Goal: Transaction & Acquisition: Purchase product/service

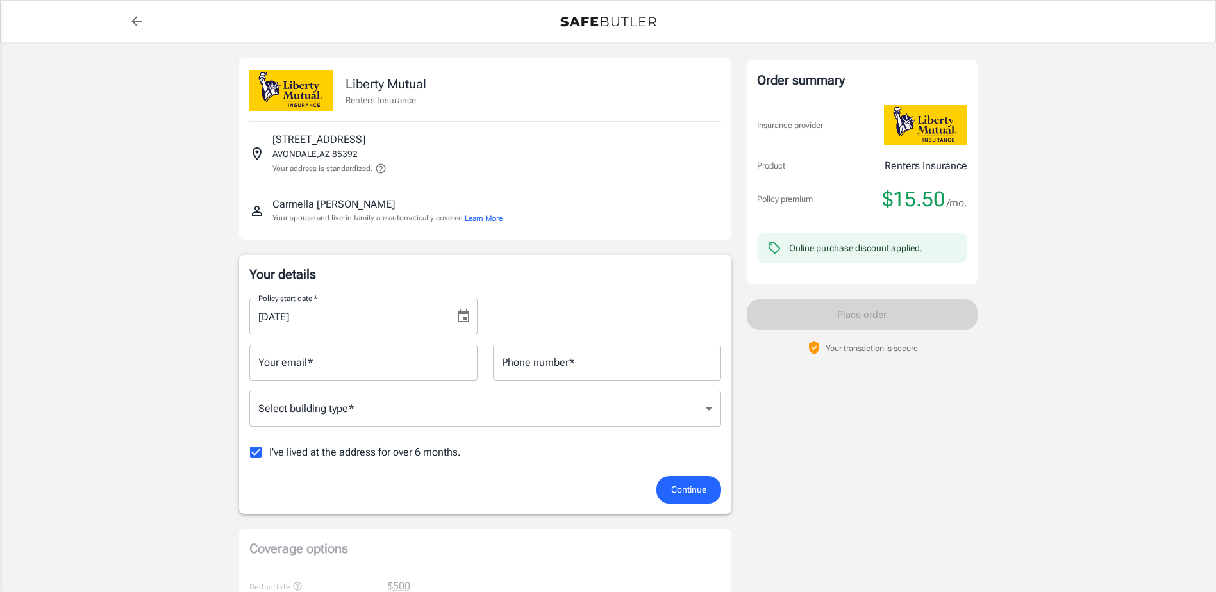
click at [358, 321] on input "[DATE]" at bounding box center [347, 317] width 196 height 36
click at [463, 317] on icon "Choose date, selected date is Oct 5, 2025" at bounding box center [463, 316] width 15 height 15
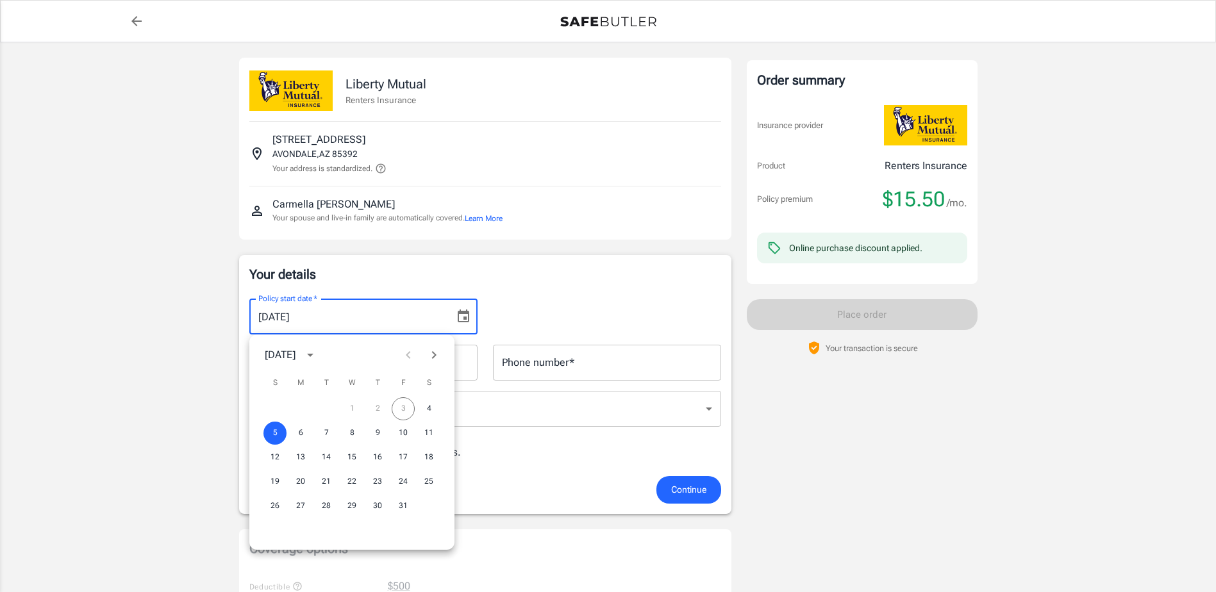
click at [411, 409] on div "1 2 3 4" at bounding box center [351, 408] width 205 height 23
click at [502, 306] on div "Policy start date   * [DATE] Policy start date   *" at bounding box center [485, 311] width 487 height 46
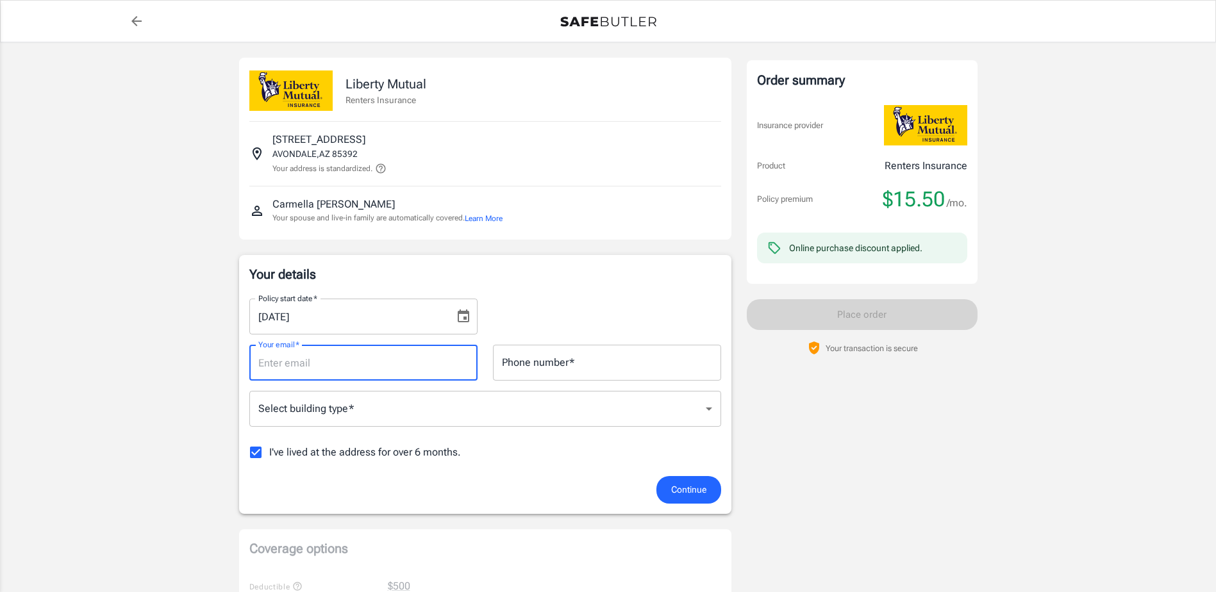
click at [326, 365] on input "Your email   *" at bounding box center [363, 363] width 228 height 36
type input "[PERSON_NAME][EMAIL_ADDRESS][PERSON_NAME][DOMAIN_NAME]"
type input "6236703217"
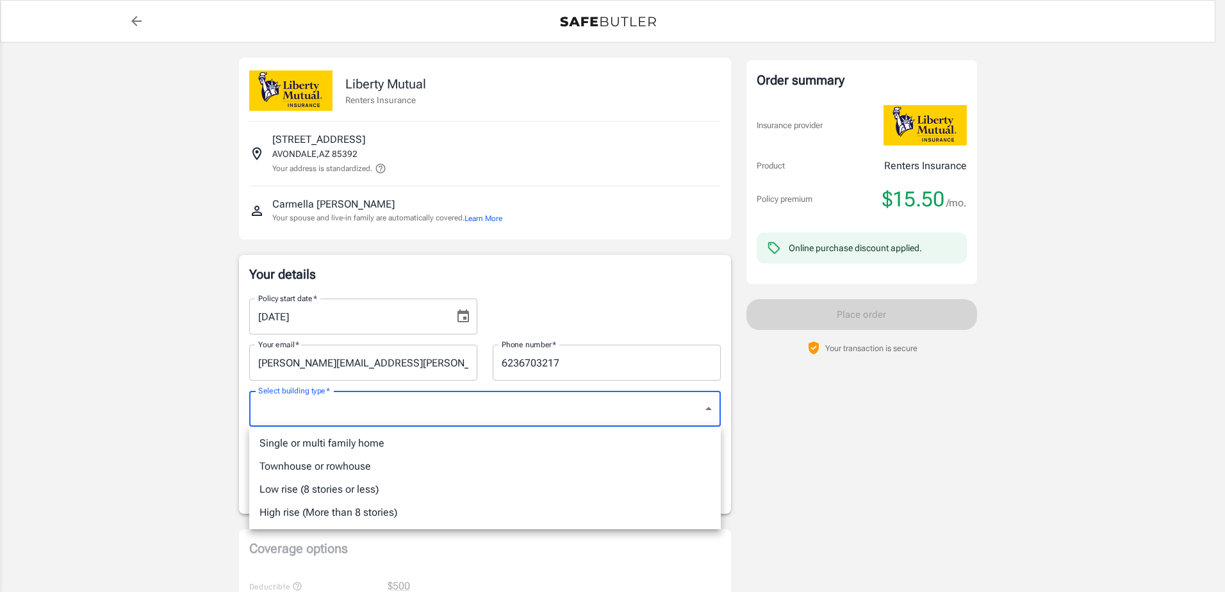
click at [388, 440] on li "Single or multi family home" at bounding box center [485, 443] width 472 height 23
type input "singlefamily"
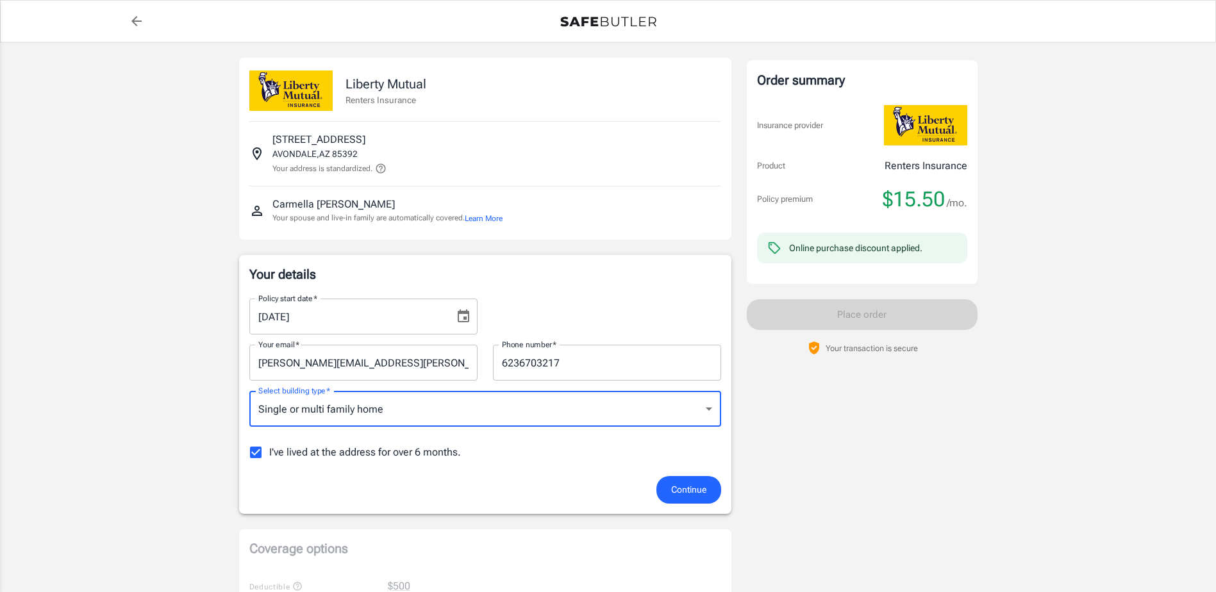
click at [256, 457] on input "I've lived at the address for over 6 months." at bounding box center [255, 452] width 27 height 27
checkbox input "false"
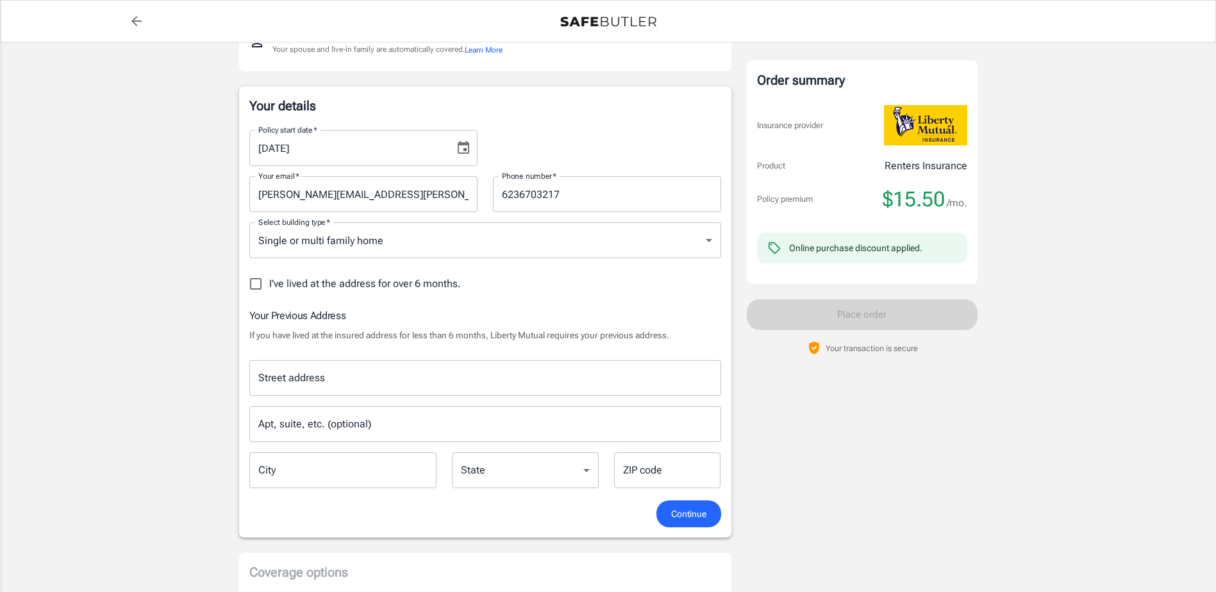
scroll to position [192, 0]
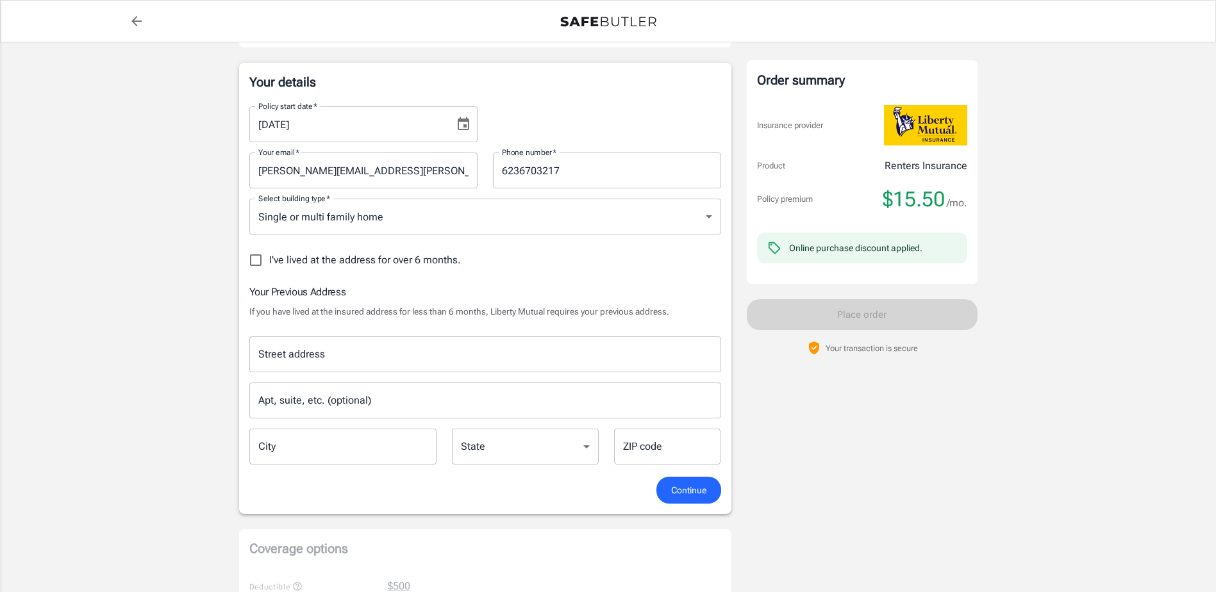
click at [271, 363] on input "Street address" at bounding box center [485, 354] width 460 height 24
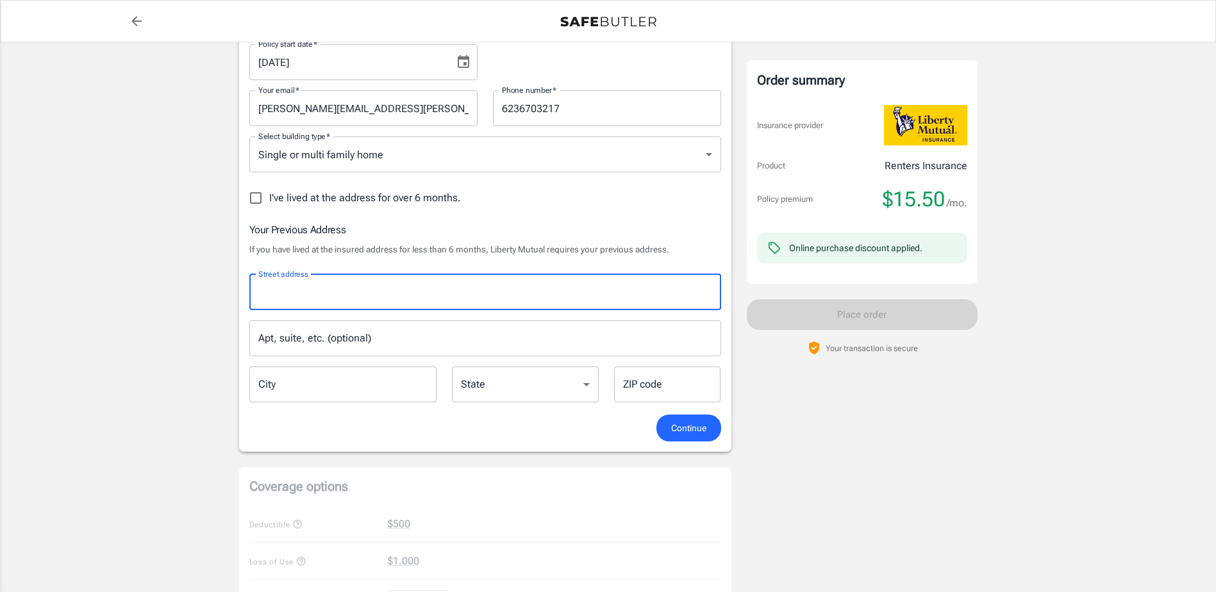
scroll to position [256, 0]
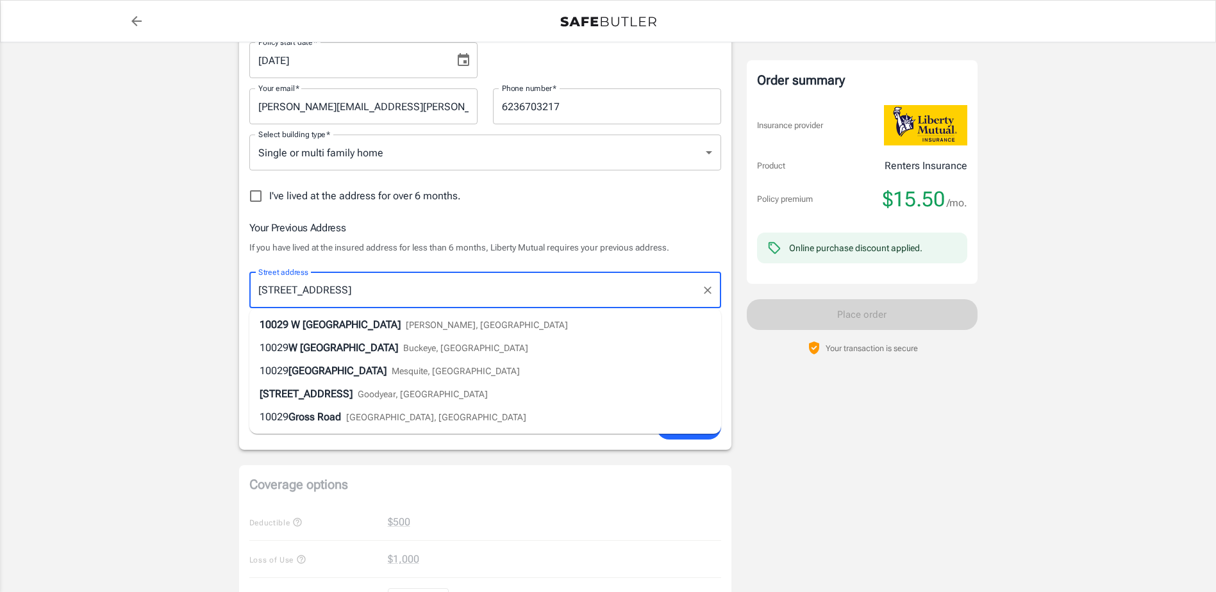
click at [458, 323] on li "[STREET_ADDRESS][PERSON_NAME]" at bounding box center [485, 324] width 472 height 23
type input "[STREET_ADDRESS]"
type input "[PERSON_NAME]"
select select "AZ"
type input "85353"
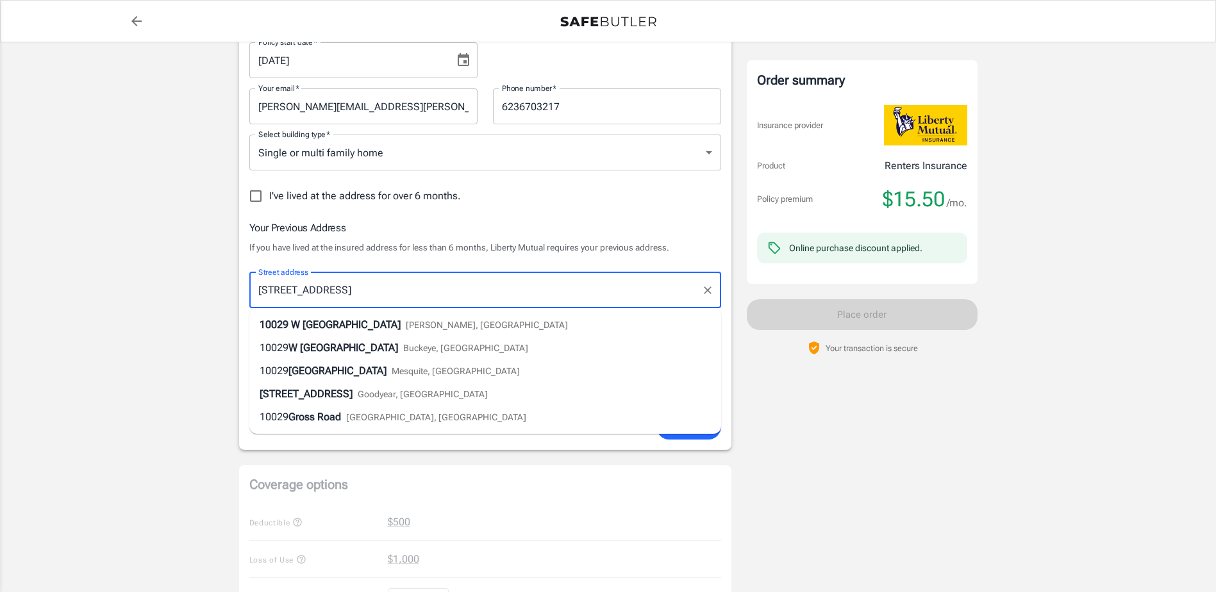
type input "[STREET_ADDRESS]"
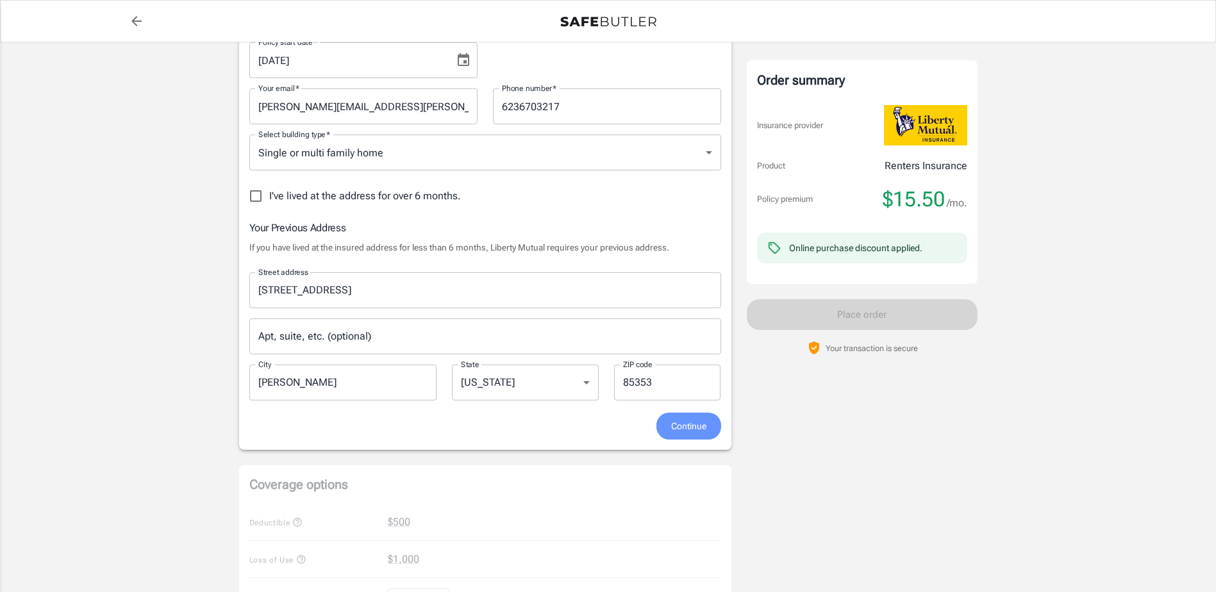
click at [671, 427] on span "Continue" at bounding box center [688, 426] width 35 height 16
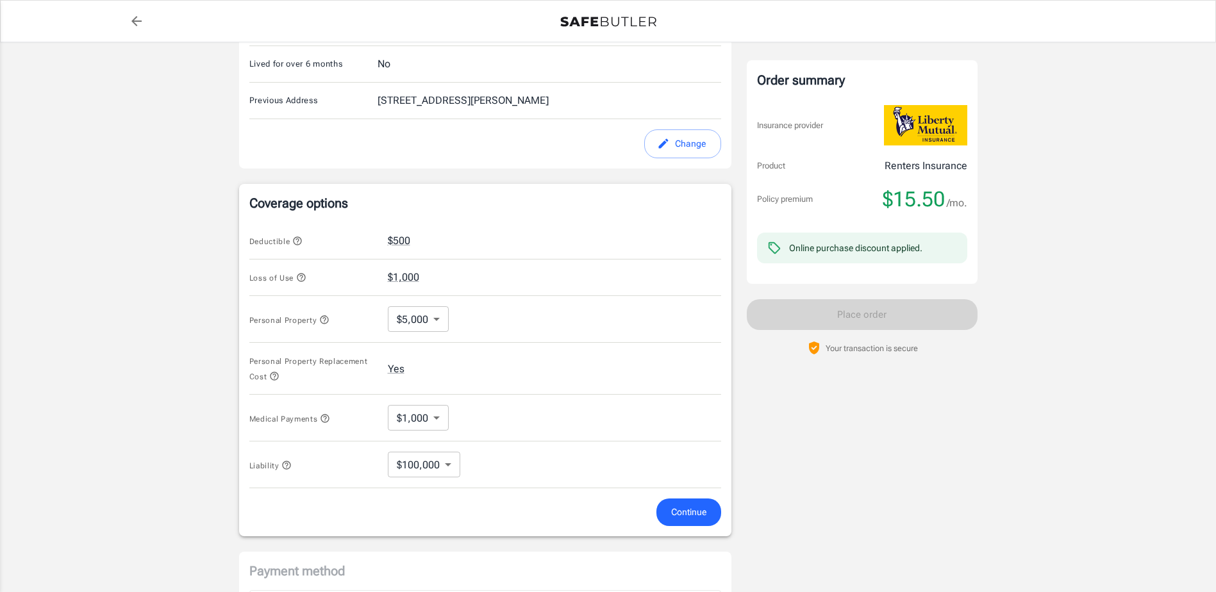
scroll to position [458, 0]
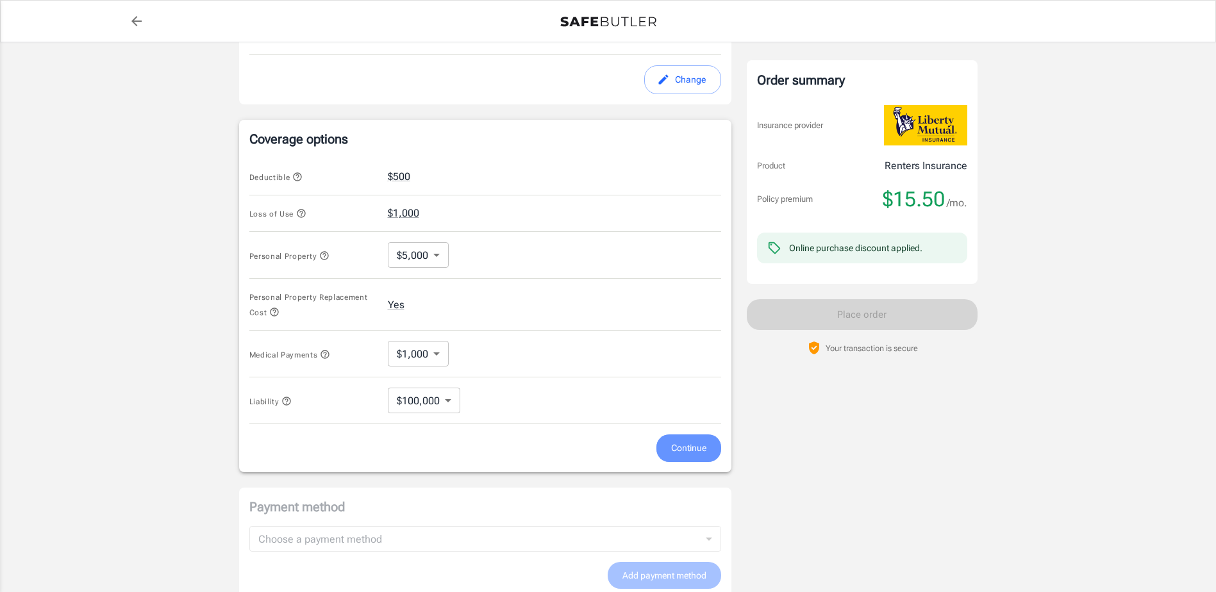
click at [683, 449] on span "Continue" at bounding box center [688, 448] width 35 height 16
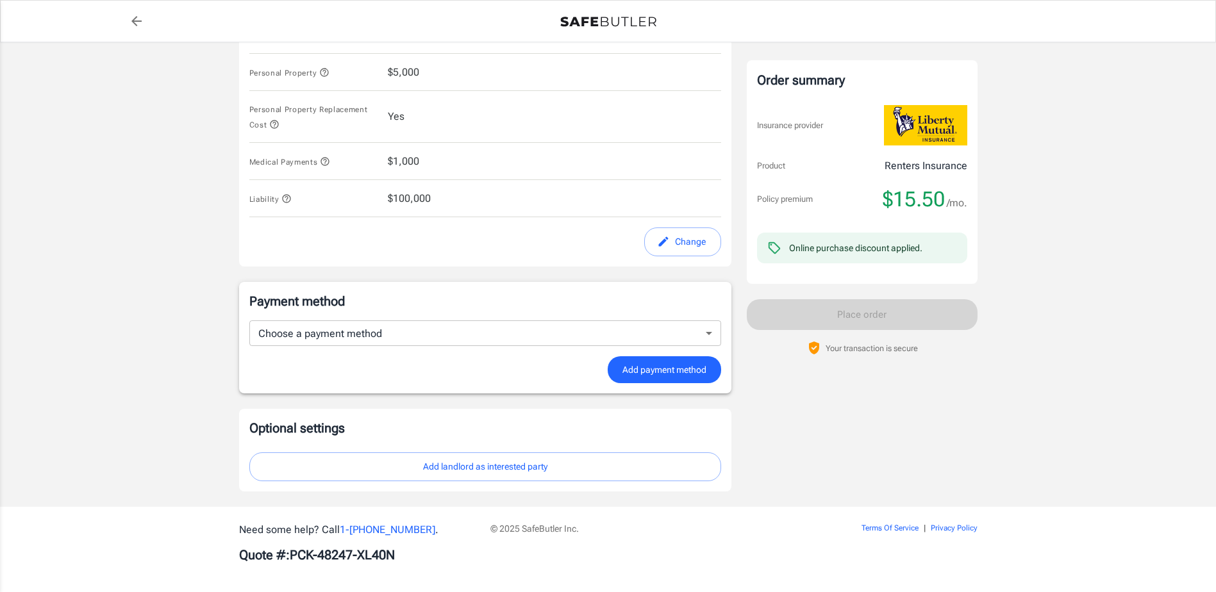
scroll to position [640, 0]
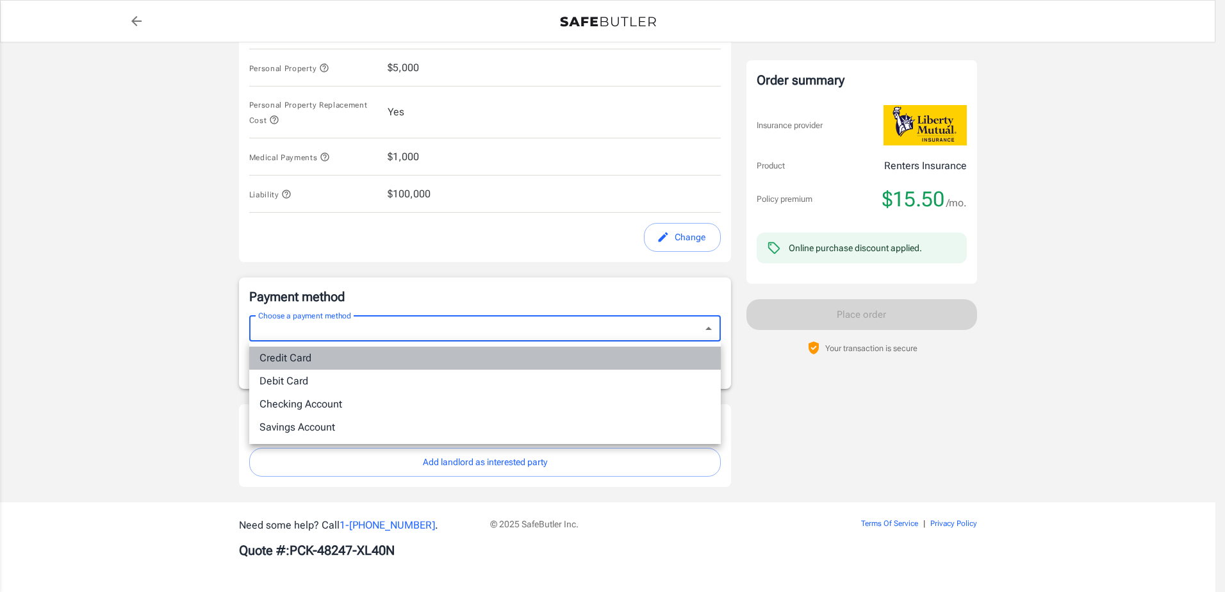
click at [350, 358] on li "Credit Card" at bounding box center [485, 358] width 472 height 23
type input "credit"
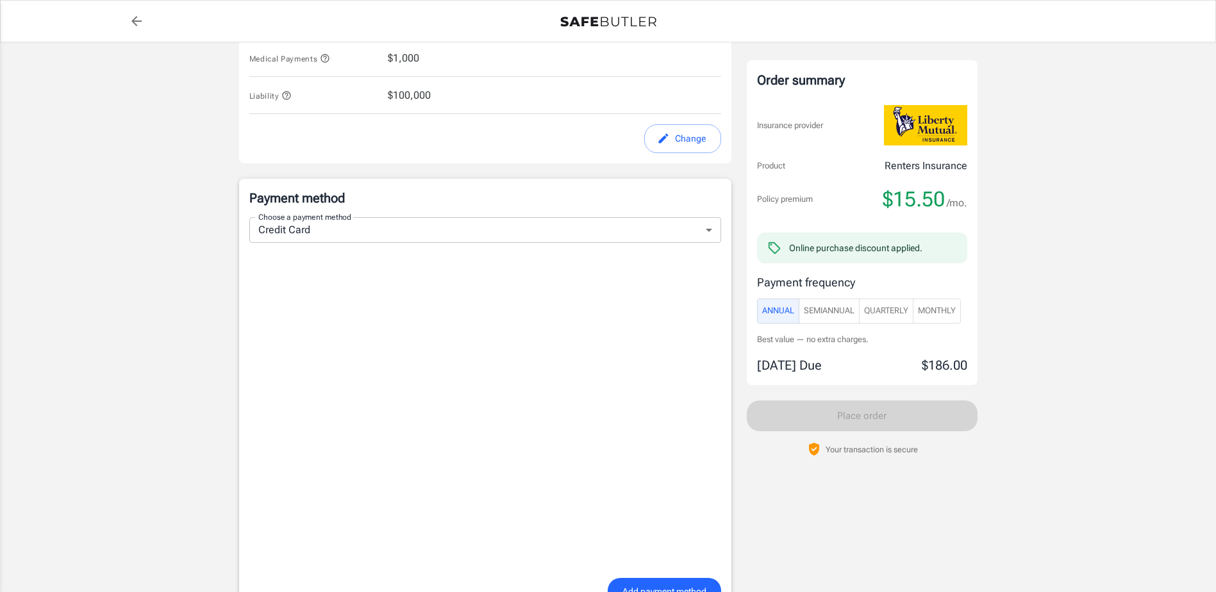
scroll to position [832, 0]
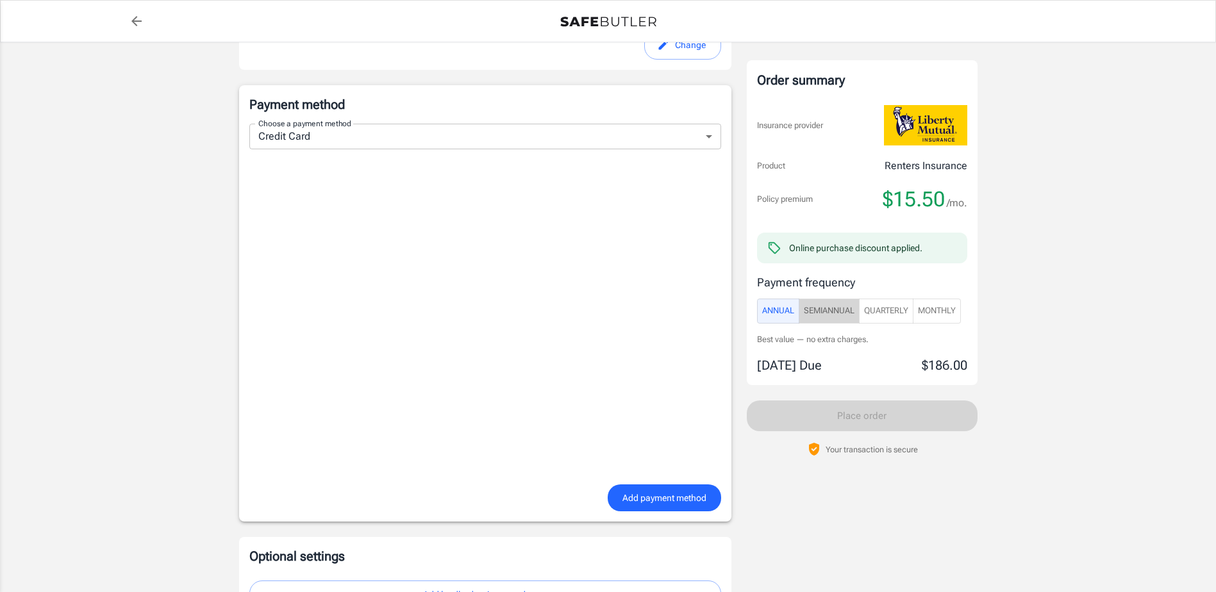
click at [843, 314] on span "SemiAnnual" at bounding box center [829, 311] width 51 height 15
click at [897, 312] on span "Quarterly" at bounding box center [886, 311] width 44 height 15
click at [938, 310] on span "Monthly" at bounding box center [937, 311] width 38 height 15
click at [847, 312] on span "SemiAnnual" at bounding box center [829, 311] width 51 height 15
click at [778, 316] on span "Annual" at bounding box center [778, 311] width 32 height 15
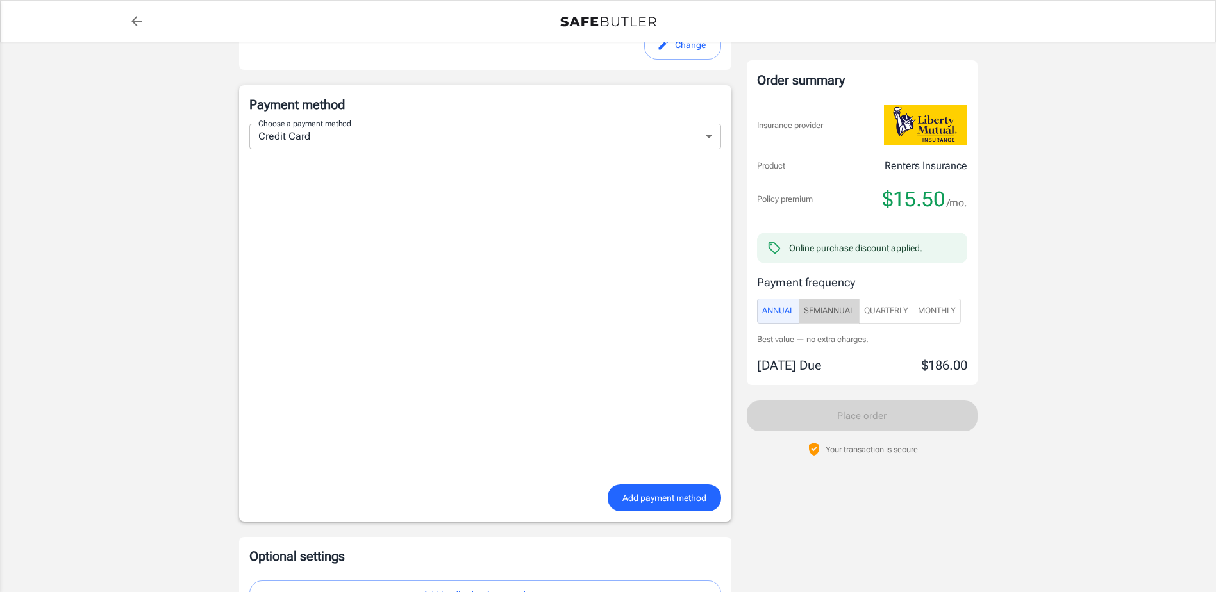
click at [849, 310] on span "SemiAnnual" at bounding box center [829, 311] width 51 height 15
click at [898, 312] on span "Quarterly" at bounding box center [886, 311] width 44 height 15
click at [820, 310] on span "SemiAnnual" at bounding box center [829, 311] width 51 height 15
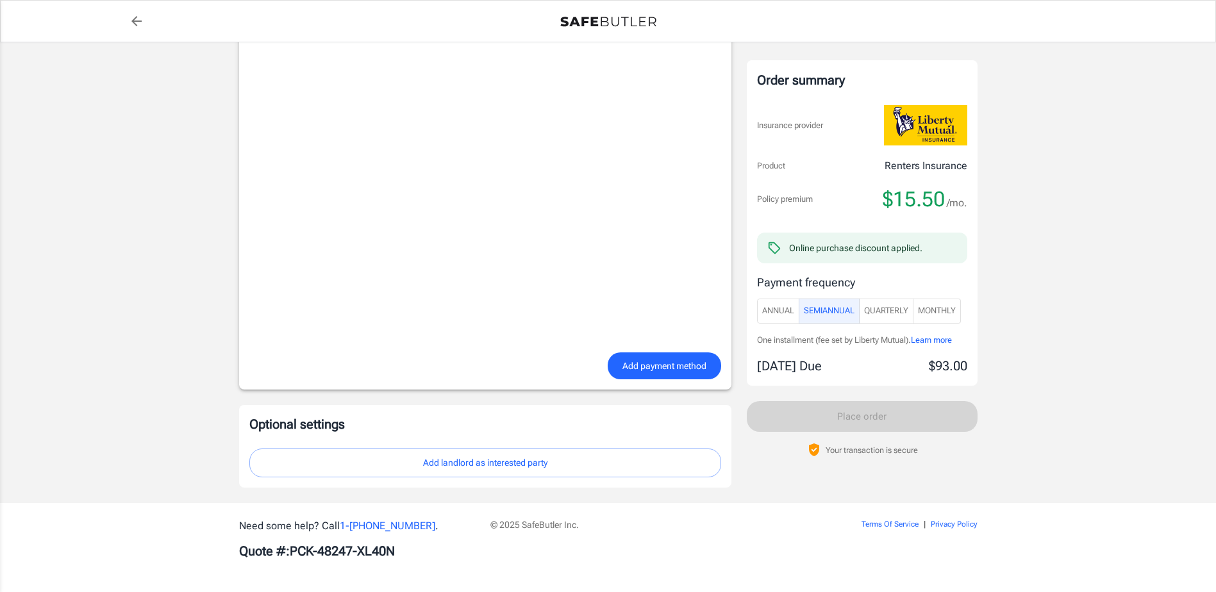
scroll to position [965, 0]
click at [528, 463] on button "Add landlord as interested party" at bounding box center [485, 462] width 472 height 29
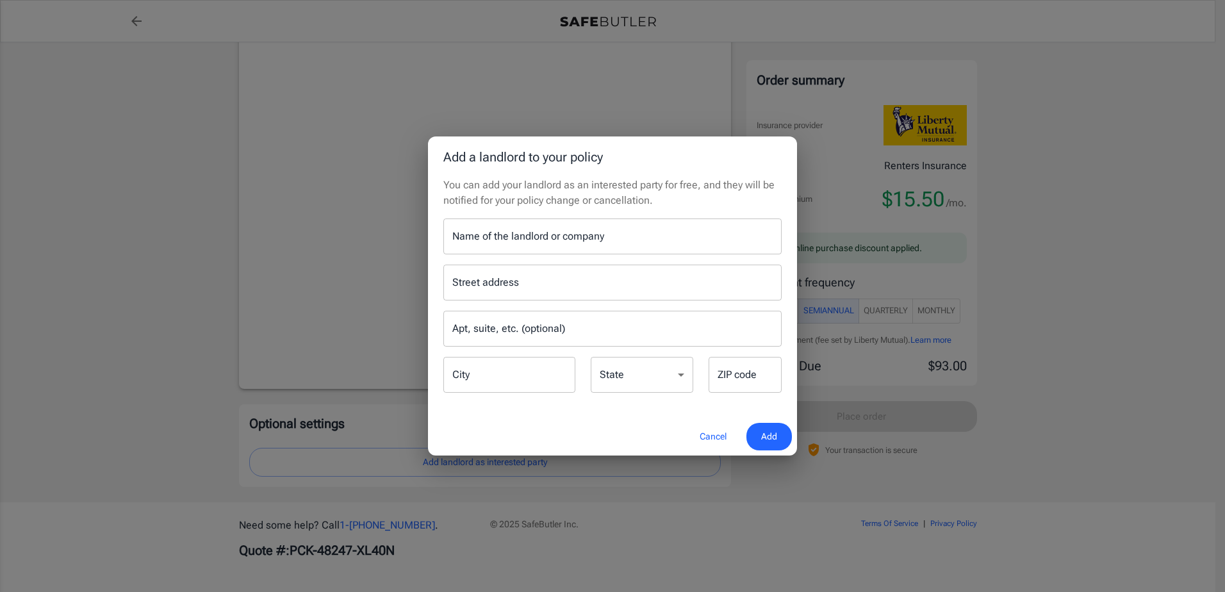
click at [495, 231] on input "Name of the landlord or company" at bounding box center [612, 237] width 338 height 36
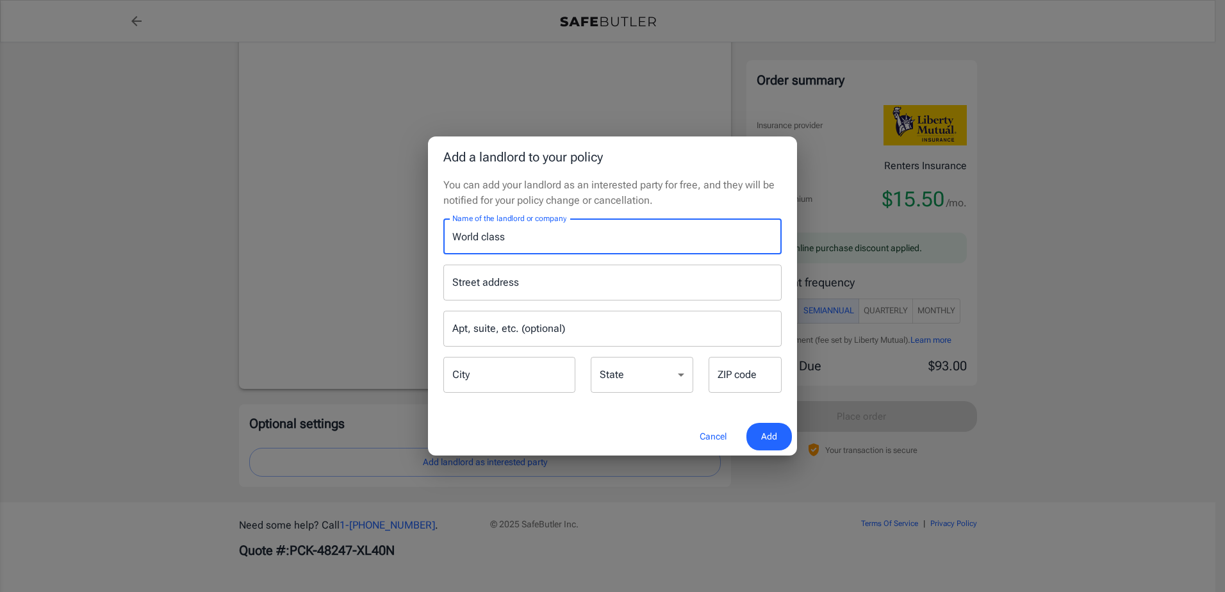
drag, startPoint x: 515, startPoint y: 235, endPoint x: 481, endPoint y: 242, distance: 34.1
click at [481, 242] on input "World class" at bounding box center [612, 237] width 338 height 36
click at [458, 299] on div "Street address" at bounding box center [612, 283] width 338 height 36
type input "World Class Properties"
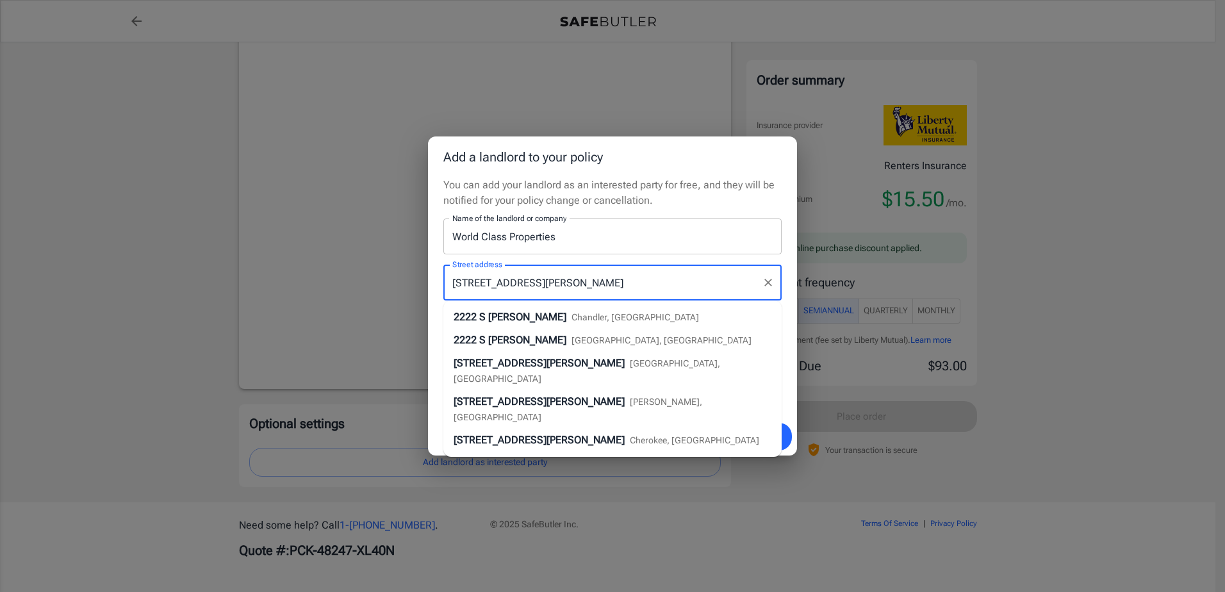
click at [528, 338] on span "S [PERSON_NAME]" at bounding box center [522, 340] width 87 height 12
type input "[STREET_ADDRESS][PERSON_NAME]"
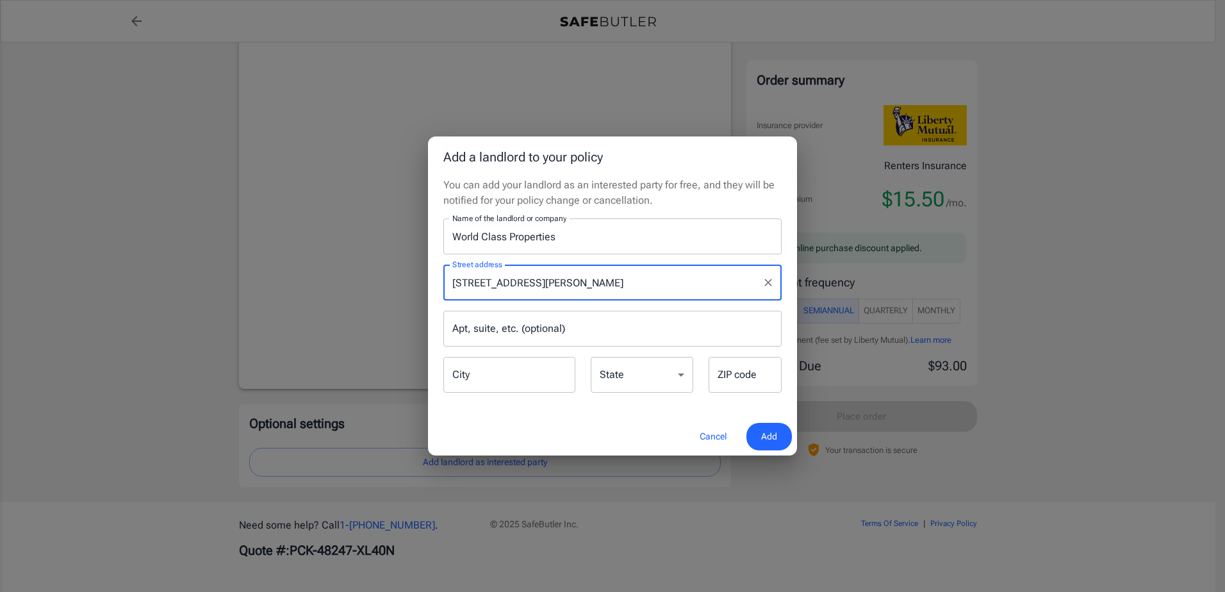
type input "Mesa"
select select "AZ"
type input "85202"
type input "[STREET_ADDRESS][PERSON_NAME]"
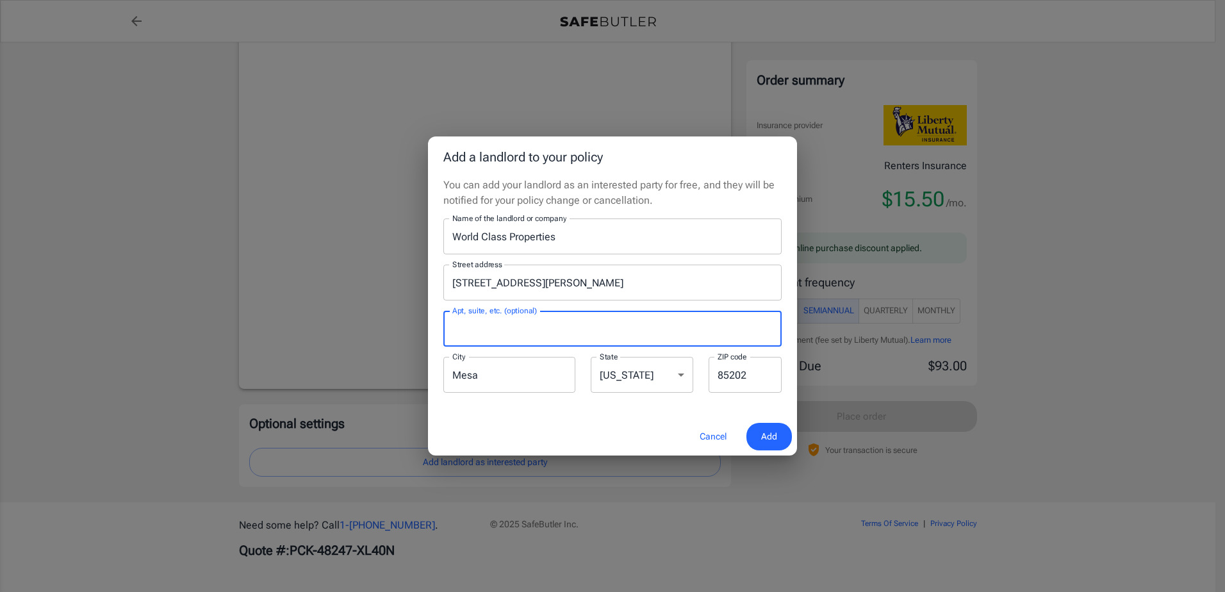
click at [516, 332] on input "Apt, suite, etc. (optional)" at bounding box center [612, 329] width 338 height 36
type input "204"
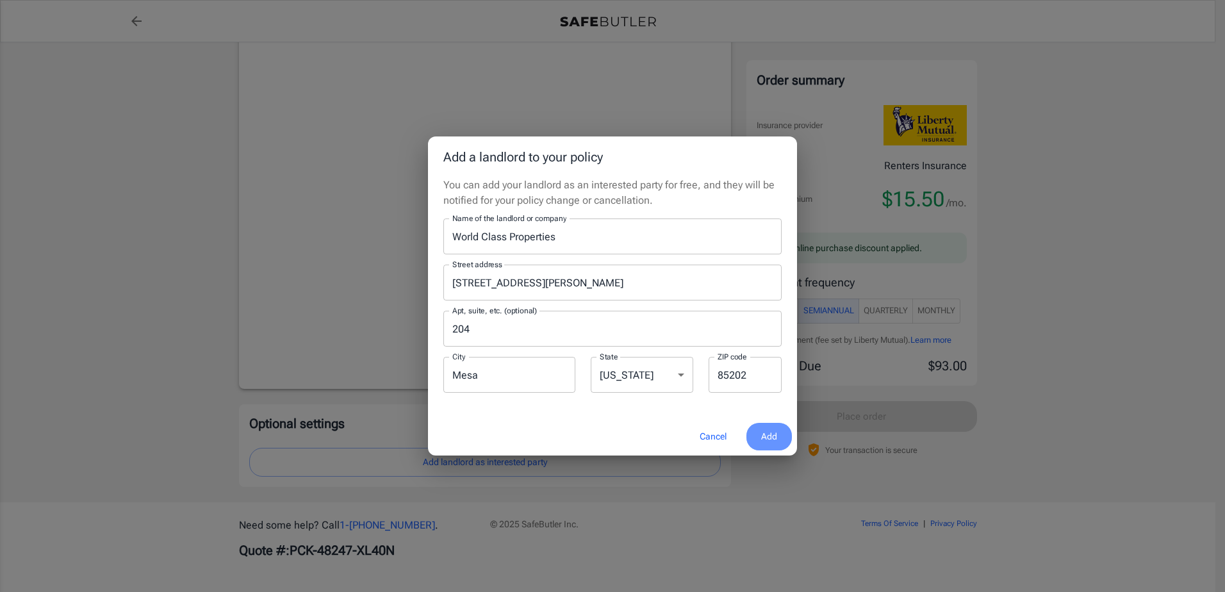
drag, startPoint x: 763, startPoint y: 427, endPoint x: 752, endPoint y: 435, distance: 13.3
click at [763, 428] on button "Add" at bounding box center [770, 437] width 46 height 28
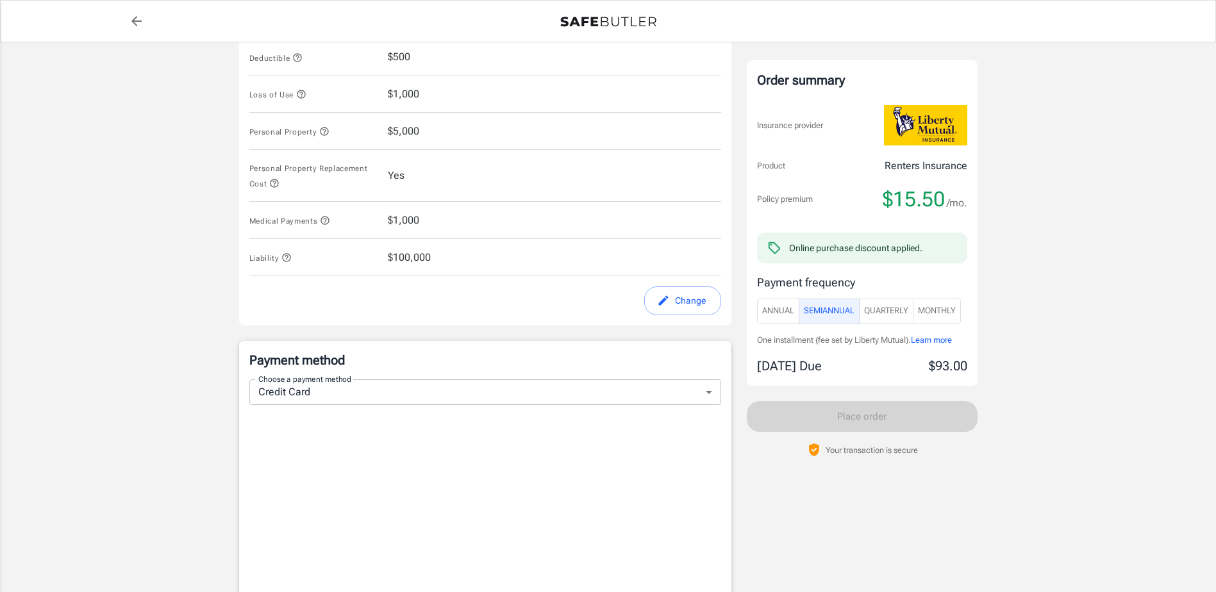
scroll to position [833, 0]
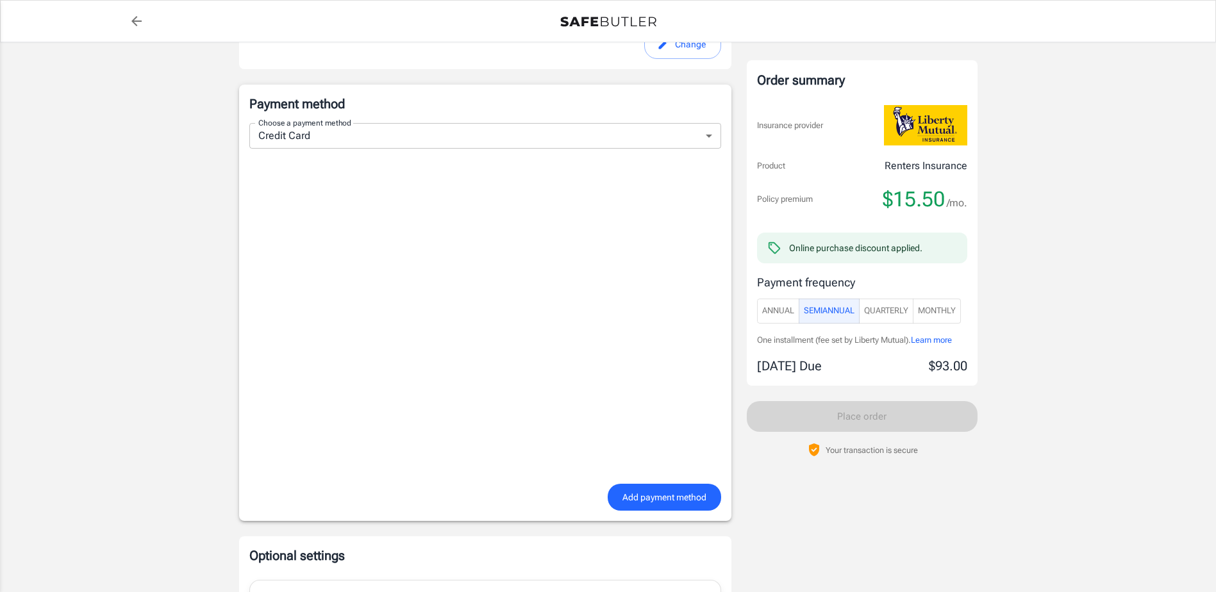
click at [684, 493] on span "Add payment method" at bounding box center [664, 498] width 84 height 16
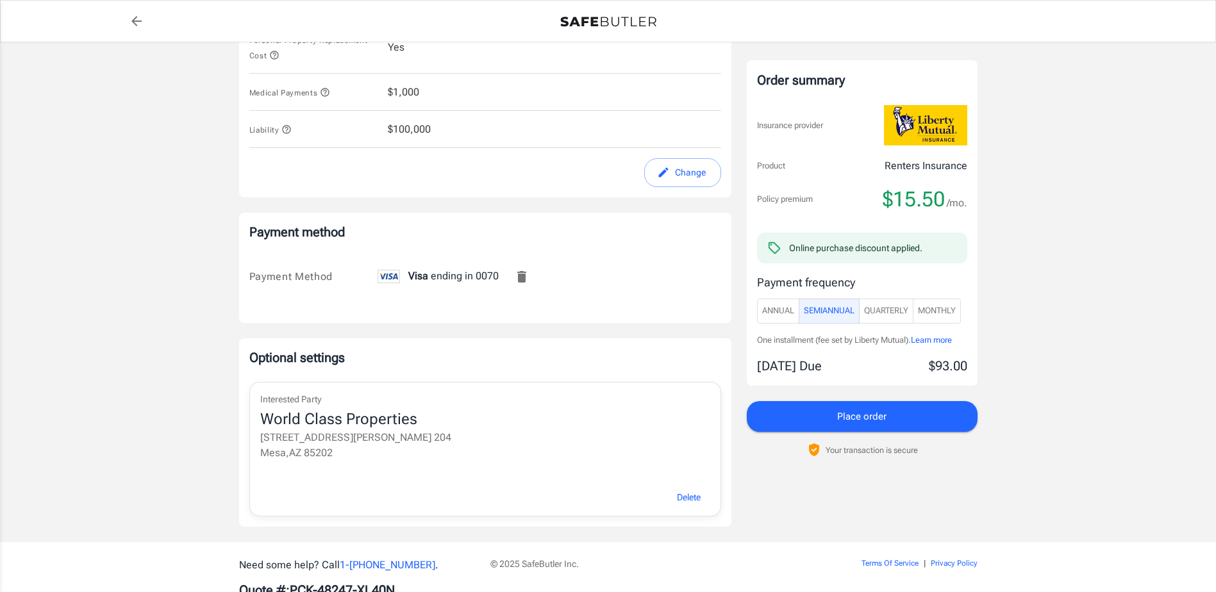
scroll to position [745, 0]
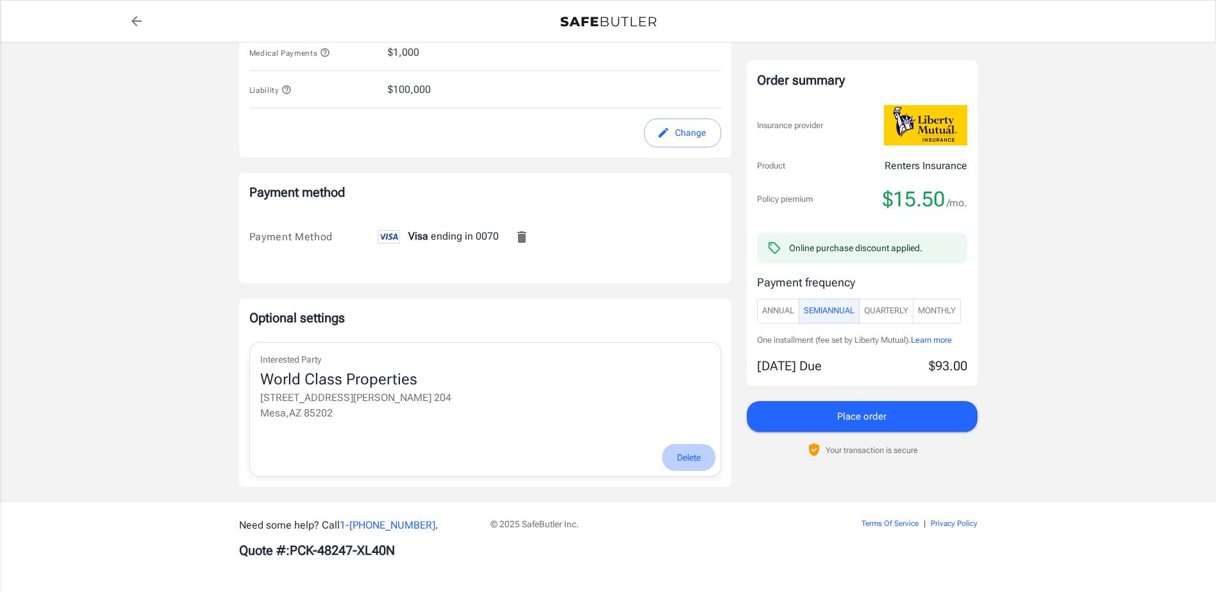
click at [682, 455] on span "Delete" at bounding box center [689, 458] width 24 height 16
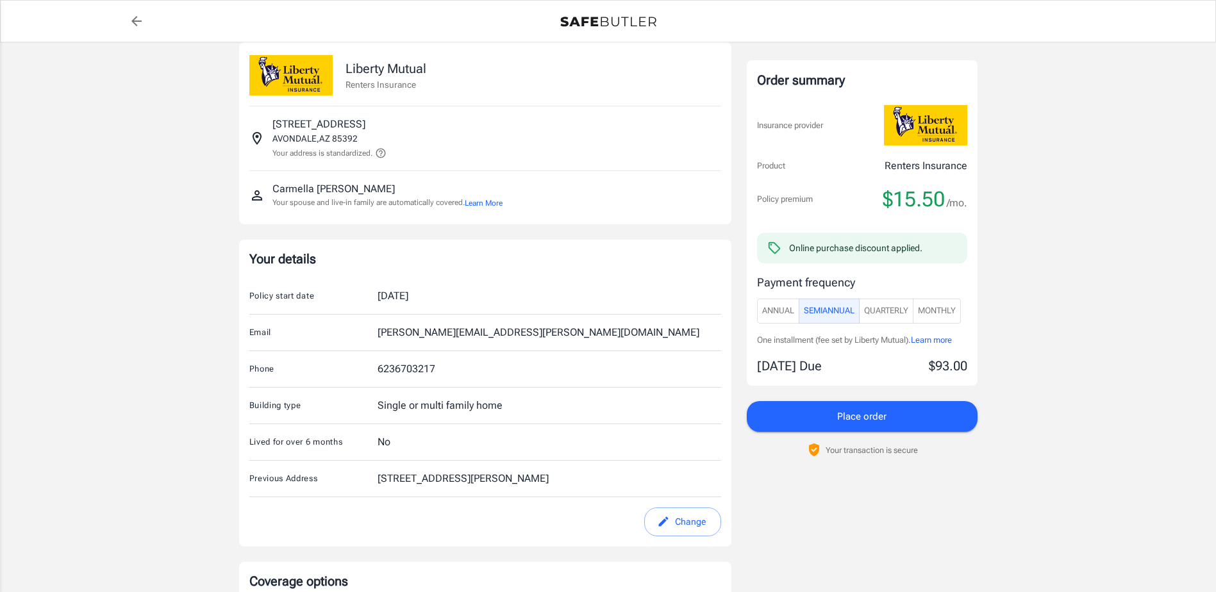
scroll to position [0, 0]
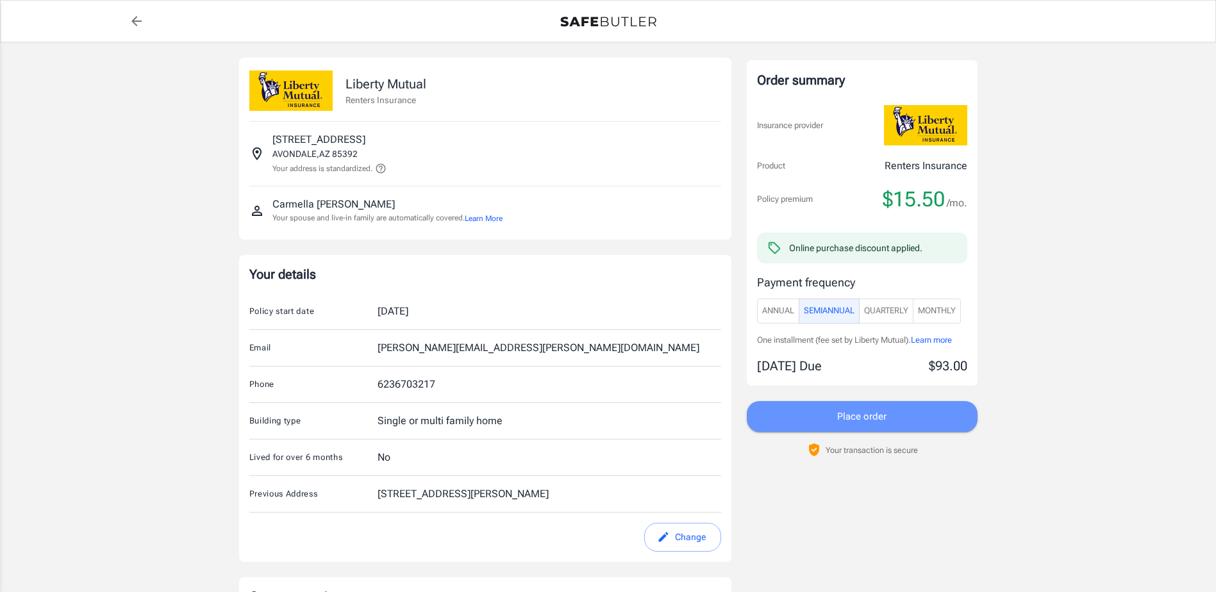
click at [866, 417] on span "Place order" at bounding box center [861, 416] width 49 height 17
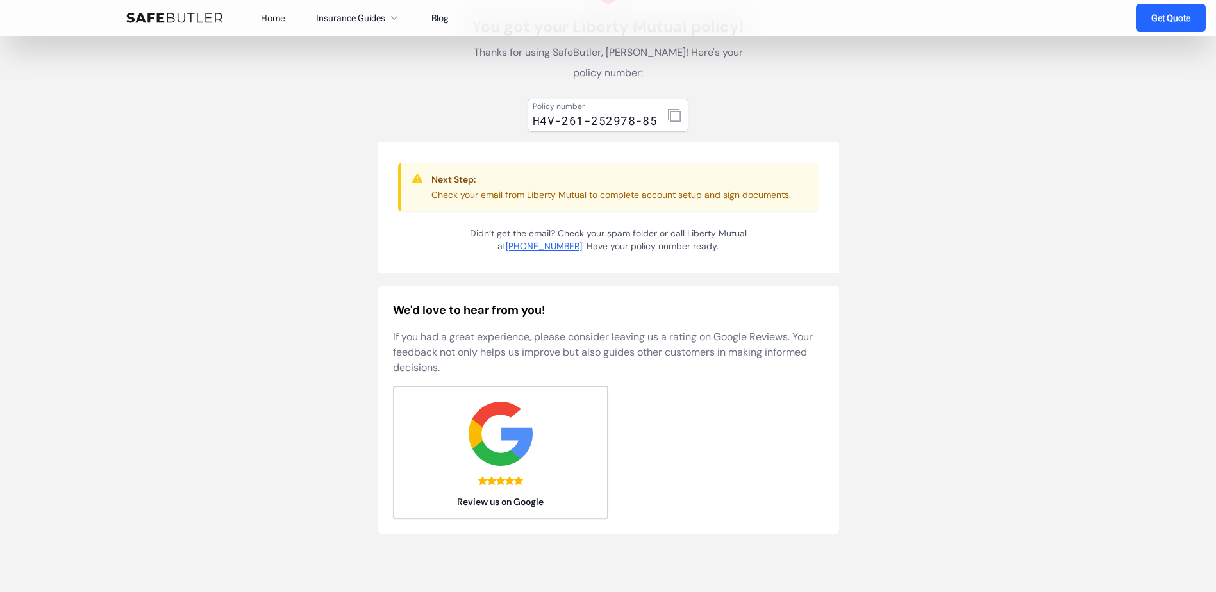
scroll to position [256, 0]
